Goal: Task Accomplishment & Management: Complete application form

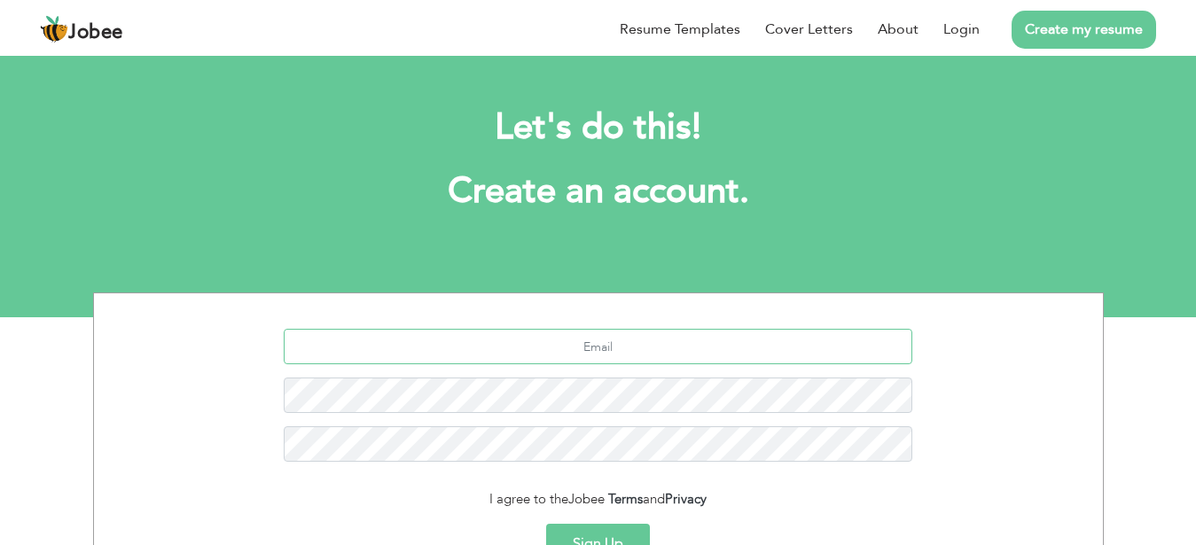
click at [690, 353] on input "text" at bounding box center [598, 346] width 629 height 35
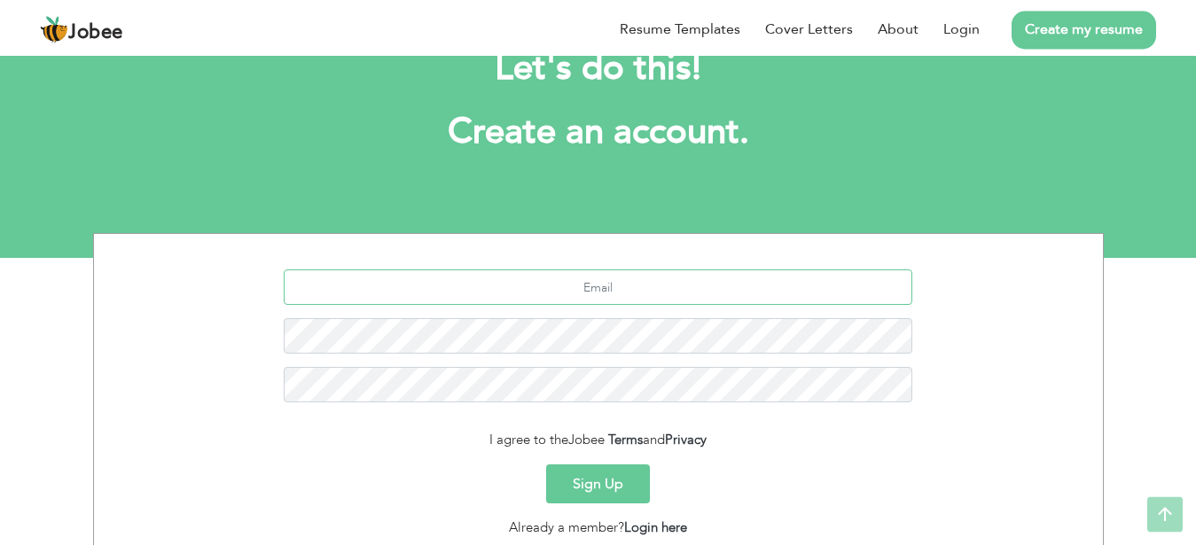
scroll to position [55, 0]
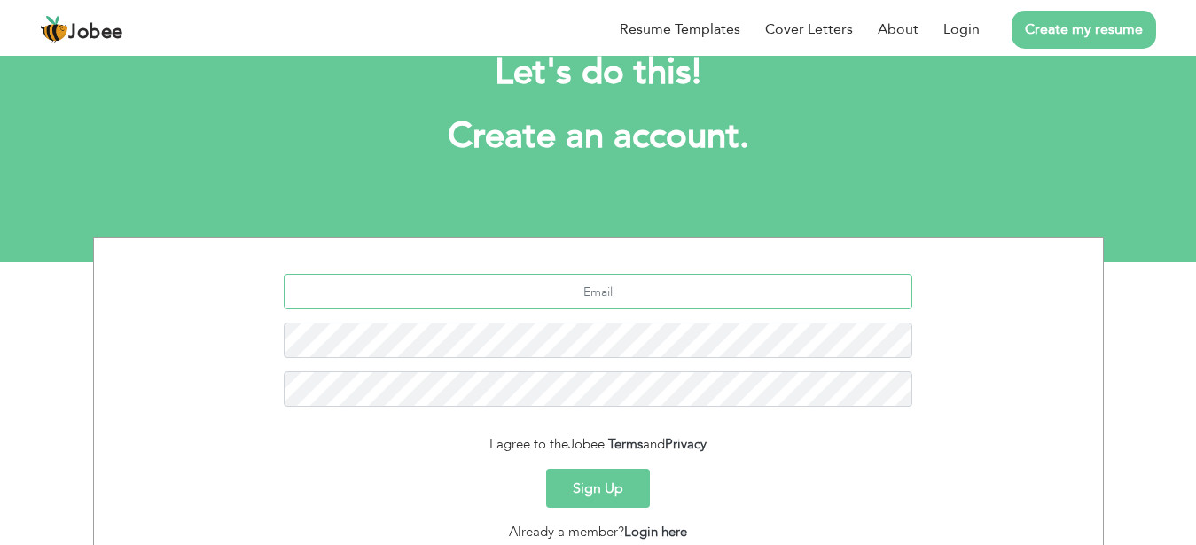
click at [624, 303] on input "text" at bounding box center [598, 291] width 629 height 35
type input "[DOMAIN_NAME][EMAIL_ADDRESS][DOMAIN_NAME]"
click at [633, 482] on button "Sign Up" at bounding box center [598, 488] width 104 height 39
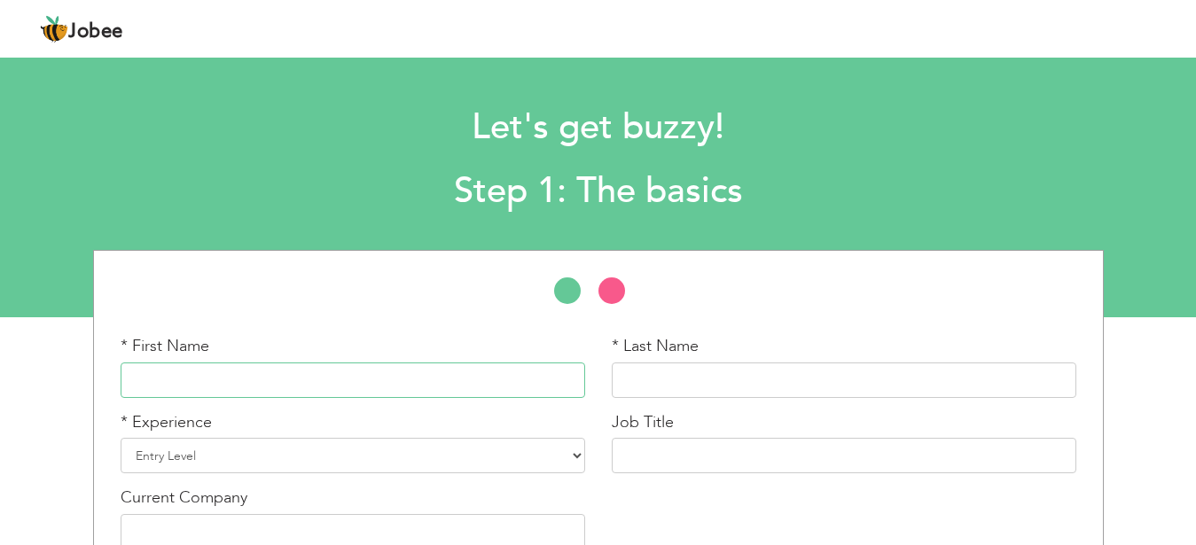
click at [311, 374] on input "text" at bounding box center [353, 380] width 465 height 35
type input "A"
type input "[DEMOGRAPHIC_DATA]"
type input "[PERSON_NAME]"
click at [121, 438] on select "Entry Level Less than 1 Year 1 Year 2 Years 3 Years 4 Years 5 Years 6 Years 7 Y…" at bounding box center [353, 455] width 465 height 35
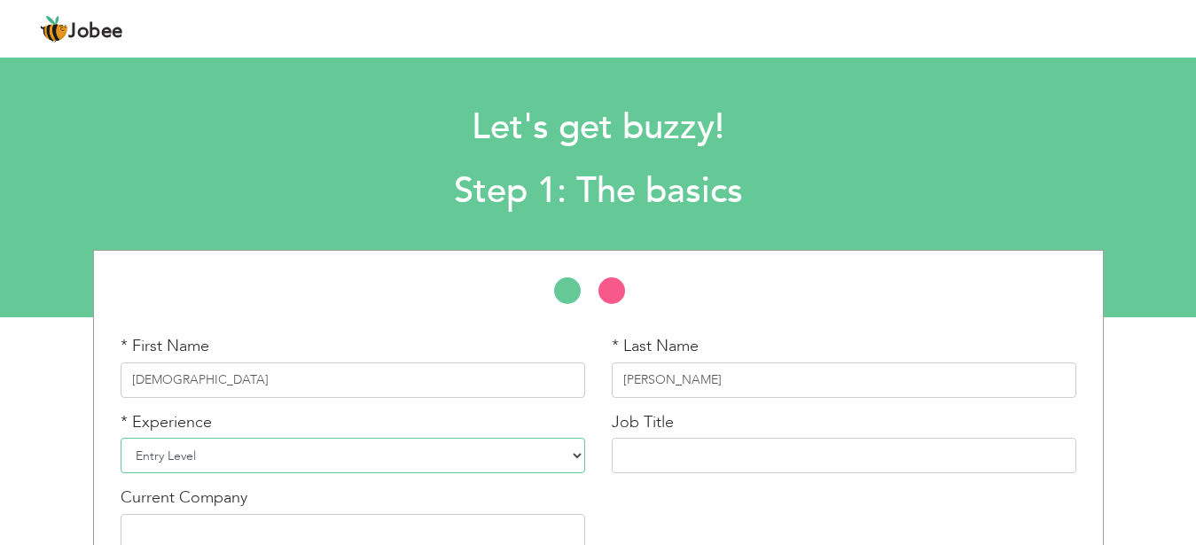
select select "13"
click option "11 Years" at bounding box center [0, 0] width 0 height 0
